Goal: Entertainment & Leisure: Consume media (video, audio)

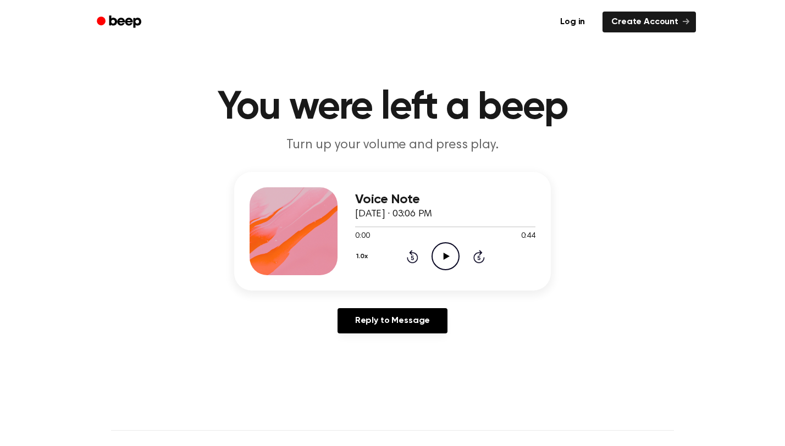
click at [445, 253] on icon "Play Audio" at bounding box center [445, 256] width 28 height 28
click at [454, 254] on icon "Play Audio" at bounding box center [445, 256] width 28 height 28
click at [441, 261] on icon "Pause Audio" at bounding box center [445, 256] width 28 height 28
click at [459, 226] on div at bounding box center [414, 226] width 119 height 1
click at [449, 259] on icon "Play Audio" at bounding box center [445, 256] width 28 height 28
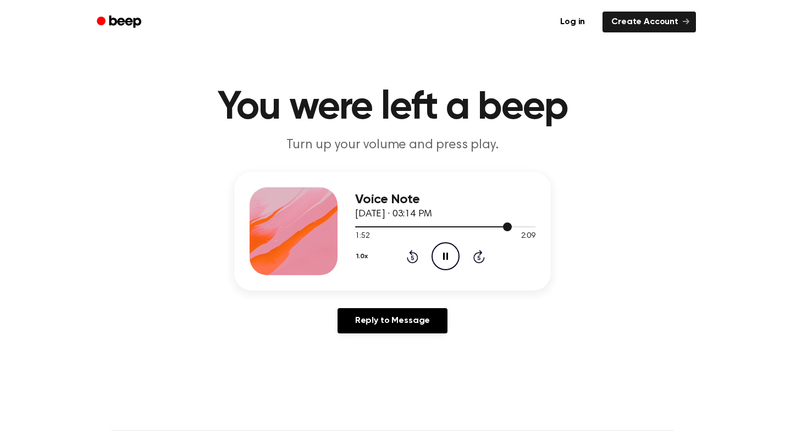
click at [431, 226] on div at bounding box center [433, 226] width 157 height 1
click at [410, 229] on div at bounding box center [445, 226] width 180 height 9
drag, startPoint x: 429, startPoint y: 227, endPoint x: 403, endPoint y: 229, distance: 25.3
click at [403, 229] on div at bounding box center [445, 226] width 180 height 9
click at [378, 226] on div at bounding box center [445, 226] width 180 height 1
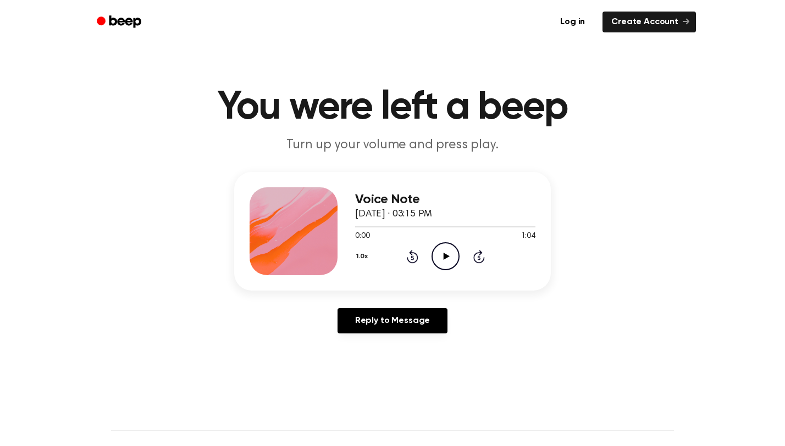
click at [445, 257] on icon at bounding box center [446, 256] width 6 height 7
click at [440, 249] on icon "Play Audio" at bounding box center [445, 256] width 28 height 28
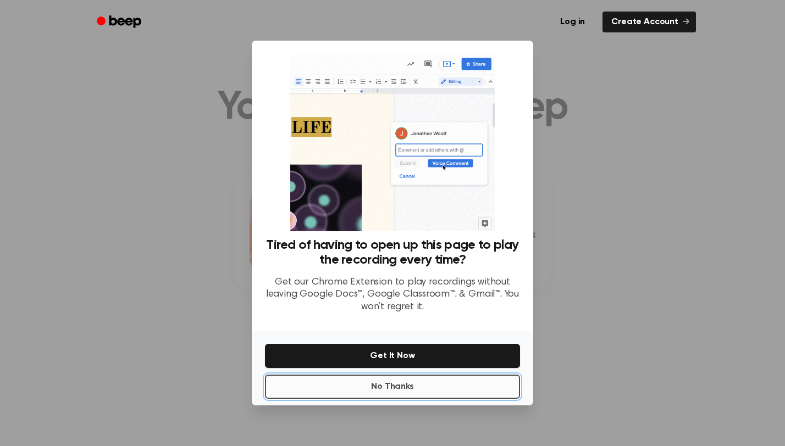
click at [446, 383] on button "No Thanks" at bounding box center [392, 387] width 255 height 24
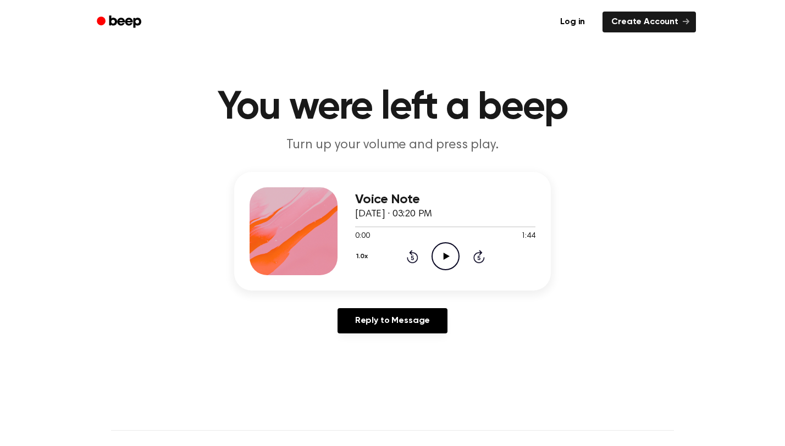
click at [441, 258] on icon "Play Audio" at bounding box center [445, 256] width 28 height 28
click at [447, 262] on icon "Pause Audio" at bounding box center [445, 256] width 28 height 28
click at [447, 253] on icon "Play Audio" at bounding box center [445, 256] width 28 height 28
click at [410, 259] on icon "Rewind 5 seconds" at bounding box center [412, 256] width 12 height 14
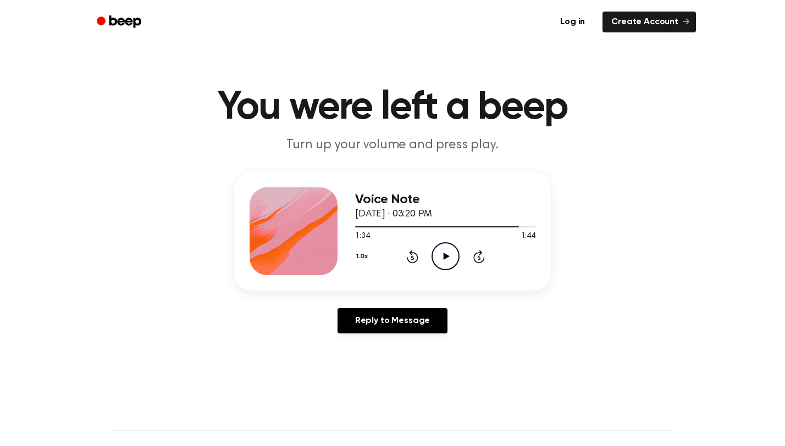
click at [410, 259] on icon "Rewind 5 seconds" at bounding box center [412, 256] width 12 height 14
click at [448, 256] on icon "Play Audio" at bounding box center [445, 256] width 28 height 28
click at [412, 256] on icon "Rewind 5 seconds" at bounding box center [412, 256] width 12 height 14
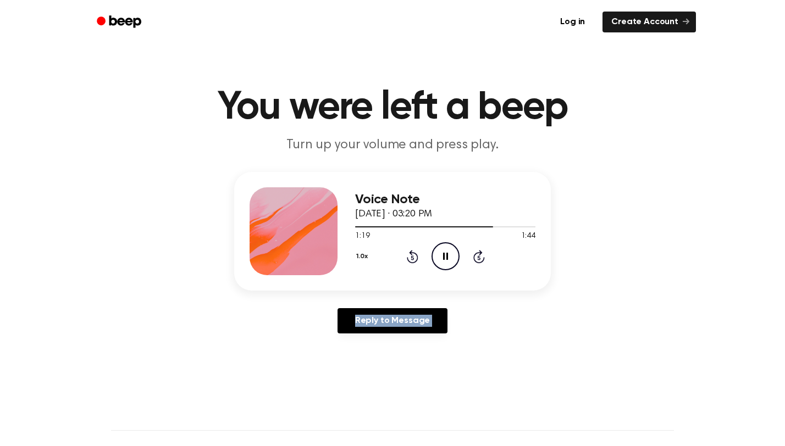
click at [412, 256] on icon "Rewind 5 seconds" at bounding box center [412, 256] width 12 height 14
click at [438, 249] on icon "Play Audio" at bounding box center [445, 256] width 28 height 28
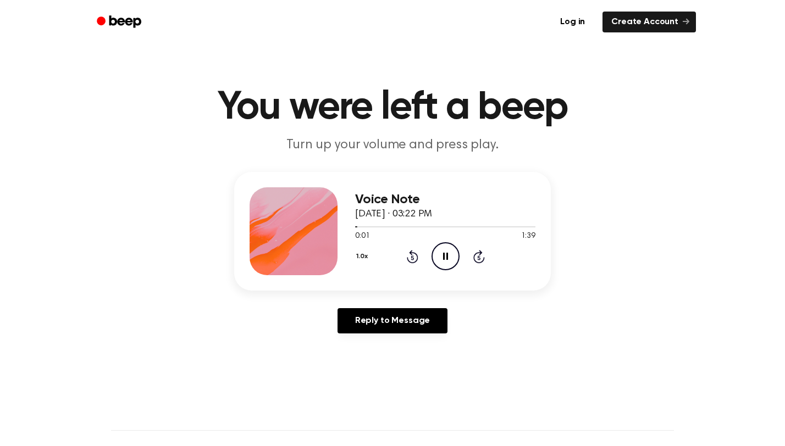
click at [445, 249] on icon "Pause Audio" at bounding box center [445, 256] width 28 height 28
click at [445, 247] on icon "Play Audio" at bounding box center [445, 256] width 28 height 28
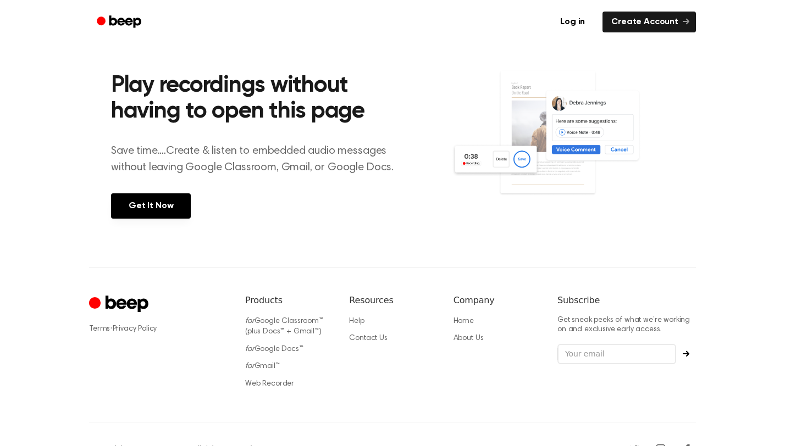
scroll to position [441, 0]
